Goal: Task Accomplishment & Management: Use online tool/utility

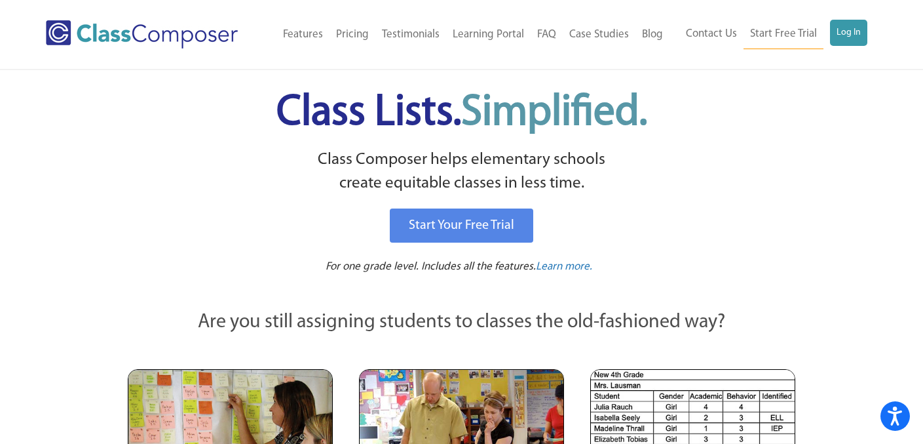
scroll to position [3, 0]
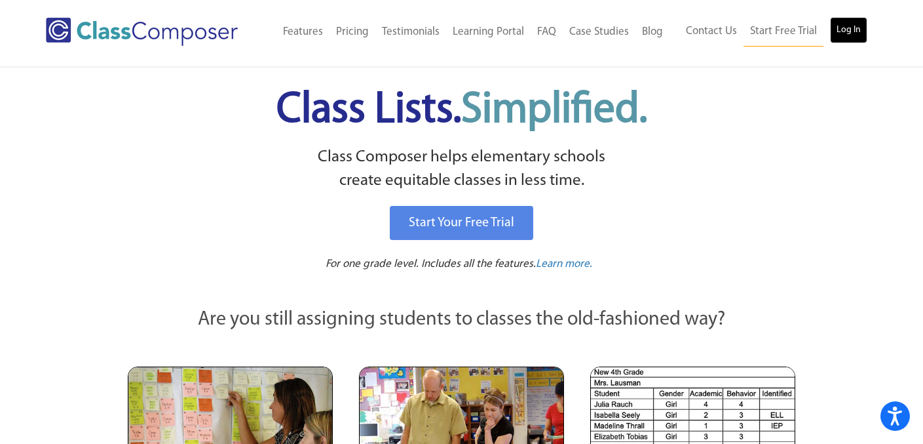
click at [852, 35] on link "Log In" at bounding box center [848, 30] width 37 height 26
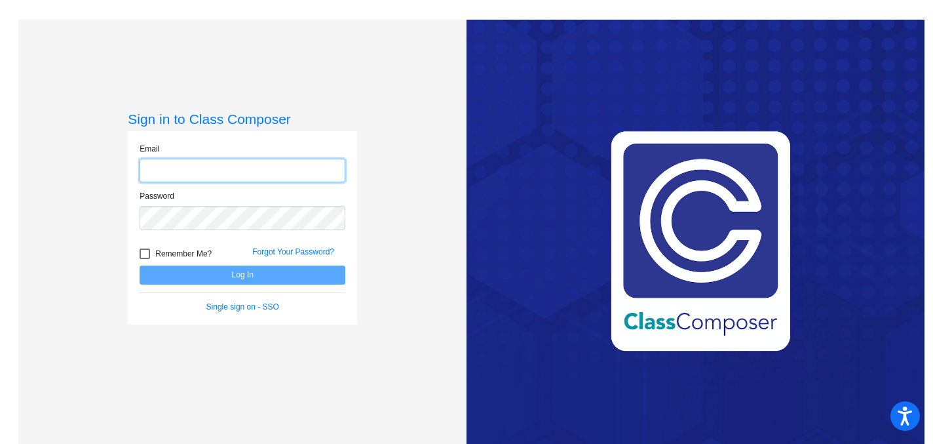
type input "[PERSON_NAME][EMAIL_ADDRESS][DOMAIN_NAME]"
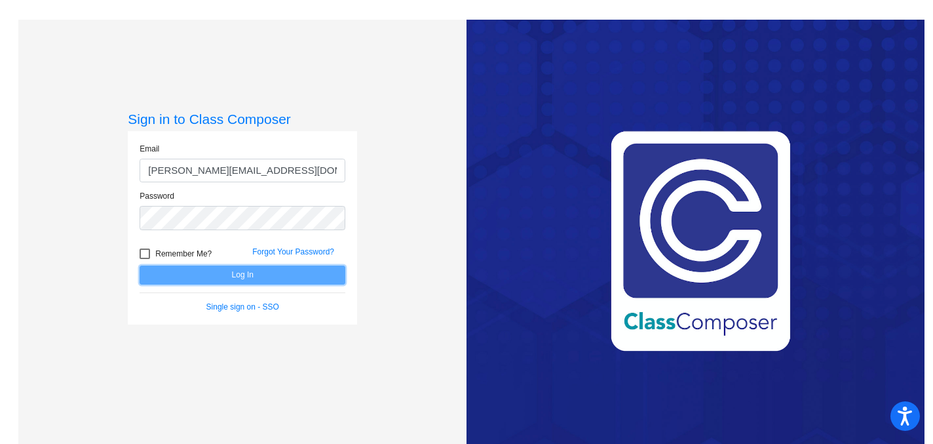
click at [225, 281] on button "Log In" at bounding box center [243, 274] width 206 height 19
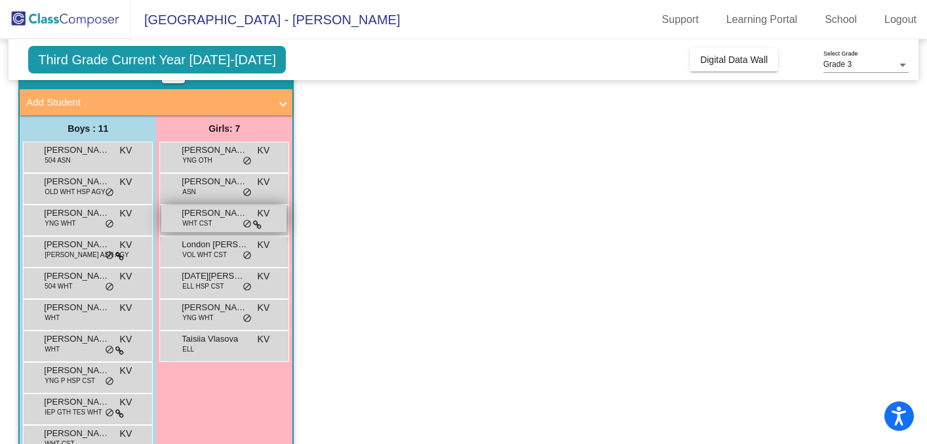
scroll to position [128, 0]
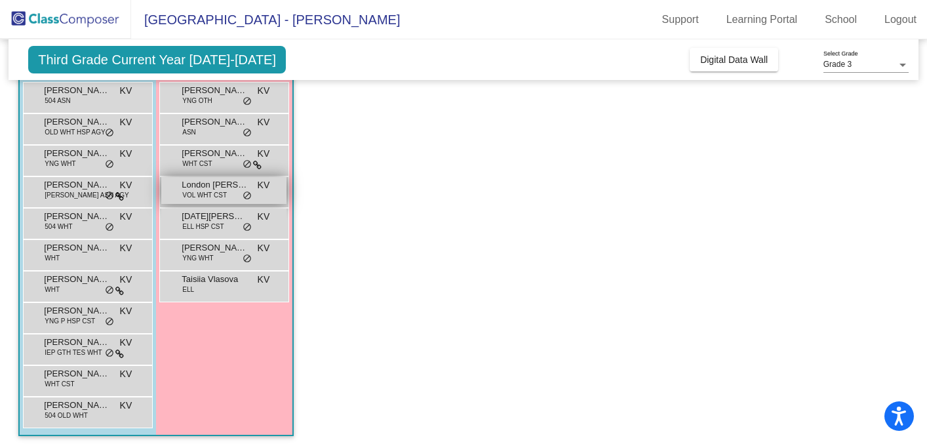
click at [213, 188] on span "London [PERSON_NAME]" at bounding box center [215, 184] width 66 height 13
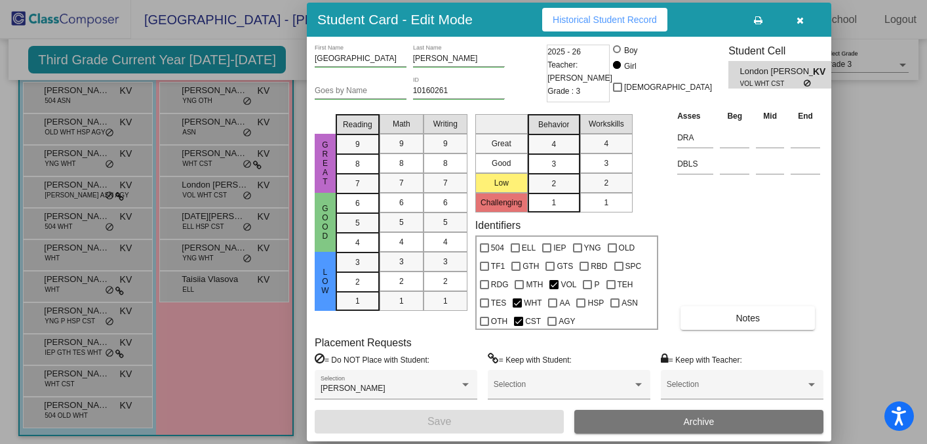
scroll to position [0, 0]
click at [600, 20] on span "Historical Student Record" at bounding box center [604, 19] width 104 height 10
